Goal: Information Seeking & Learning: Learn about a topic

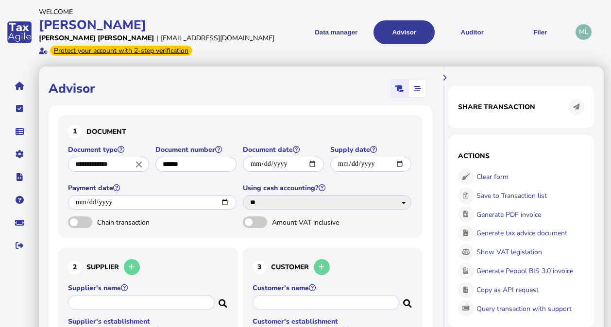
select select "*****"
select select "****"
click at [13, 33] on div "app logo" at bounding box center [19, 32] width 39 height 64
click at [18, 86] on icon "navigate application pages" at bounding box center [19, 86] width 9 height 0
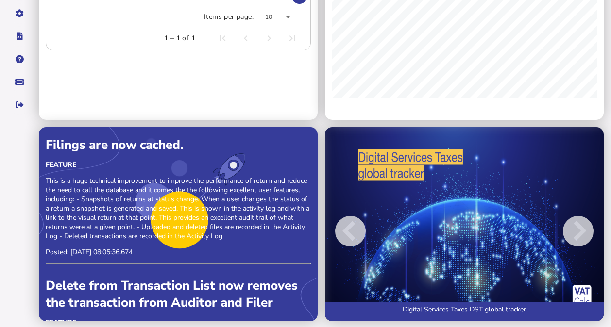
scroll to position [142, 0]
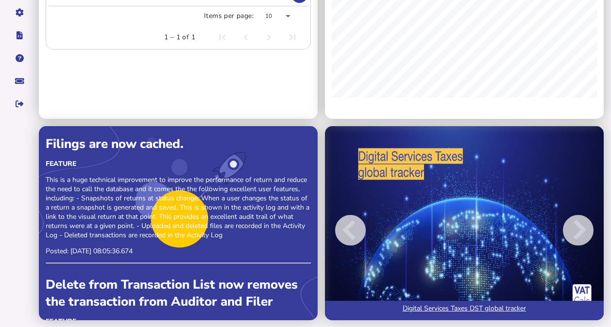
click at [494, 238] on img at bounding box center [464, 223] width 279 height 194
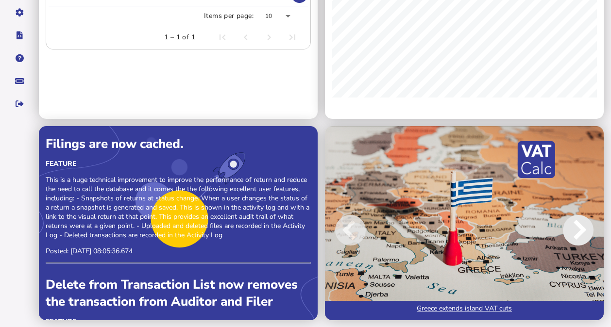
click at [579, 239] on span at bounding box center [578, 230] width 31 height 31
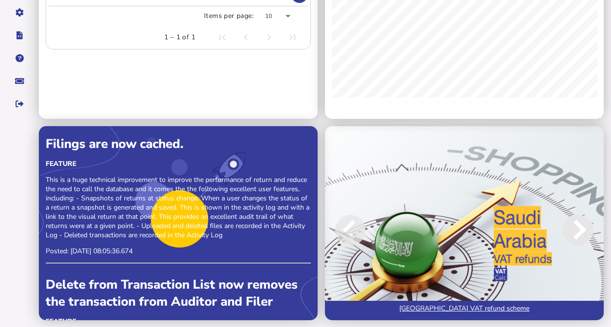
click at [579, 239] on span at bounding box center [578, 230] width 31 height 31
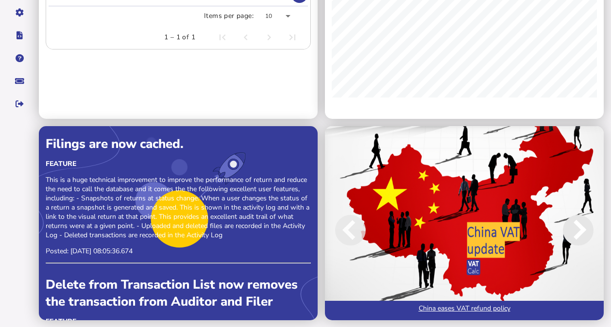
click at [579, 239] on span at bounding box center [578, 230] width 31 height 31
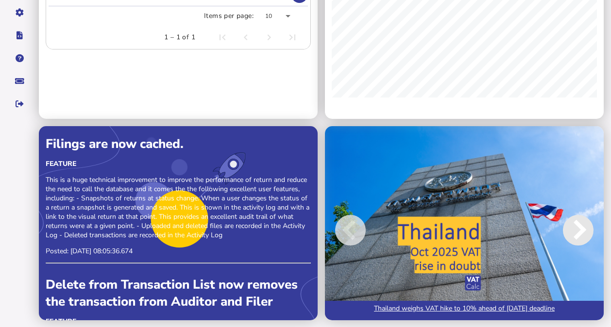
click at [579, 239] on span at bounding box center [578, 230] width 31 height 31
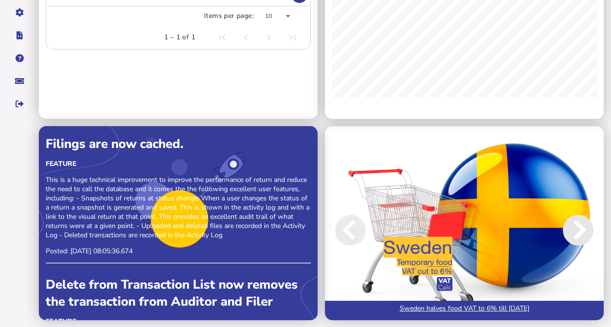
click at [579, 239] on span at bounding box center [578, 230] width 31 height 31
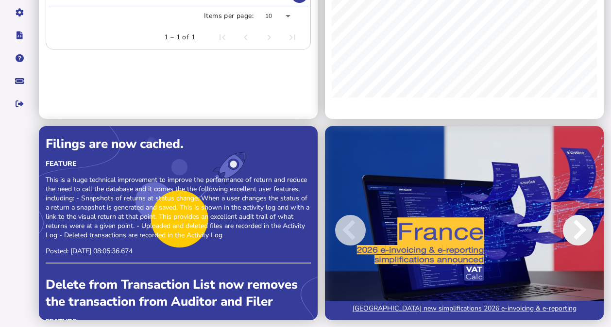
click at [579, 239] on span at bounding box center [578, 230] width 31 height 31
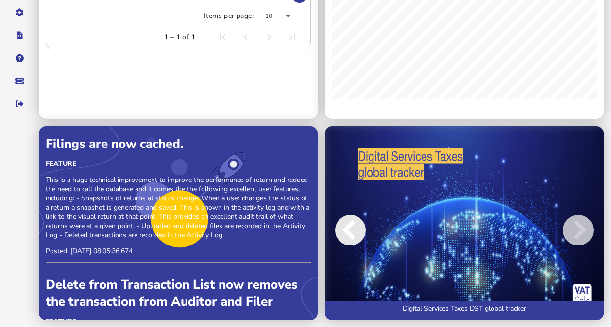
click at [355, 232] on span at bounding box center [350, 230] width 31 height 31
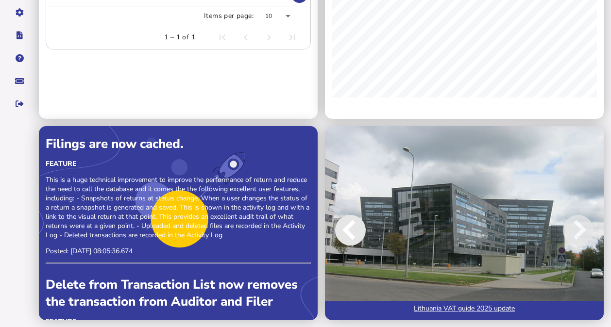
click at [355, 232] on span at bounding box center [350, 230] width 31 height 31
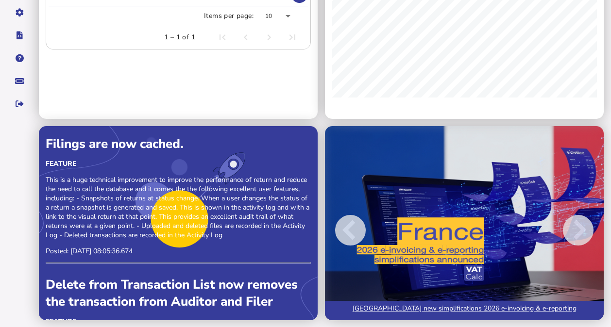
click at [447, 270] on img at bounding box center [464, 223] width 279 height 194
click at [442, 308] on link "[GEOGRAPHIC_DATA] new simplifications 2026 e-invoicing & e-reporting" at bounding box center [464, 310] width 279 height 19
